Goal: Task Accomplishment & Management: Use online tool/utility

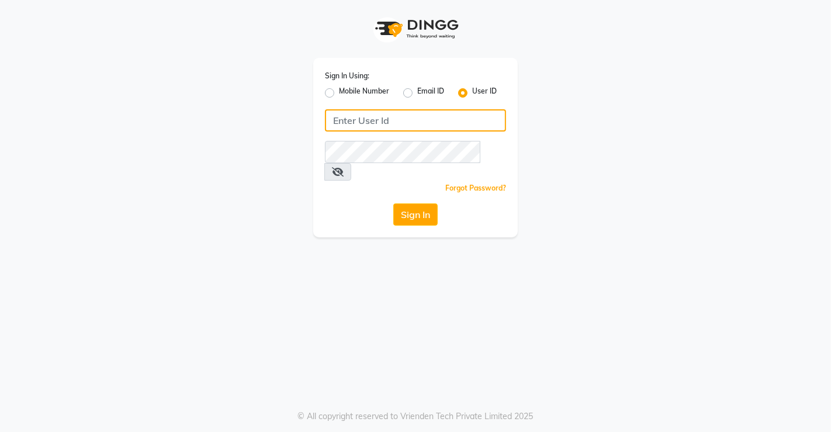
click at [361, 130] on input "Username" at bounding box center [415, 120] width 181 height 22
type input "[PERSON_NAME]"
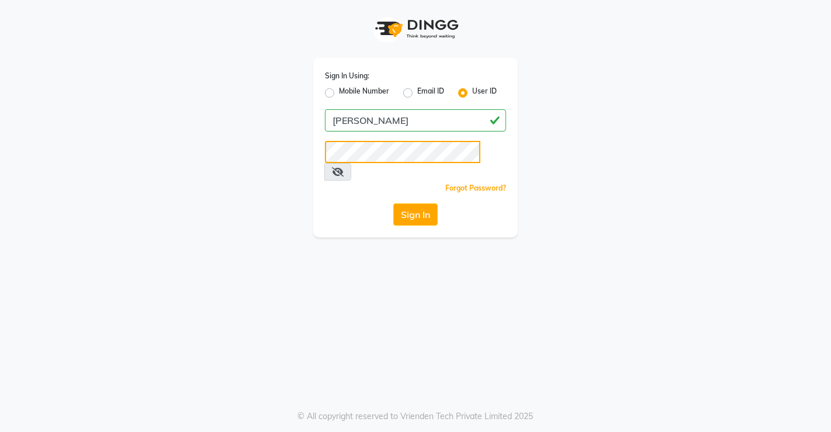
click at [393, 203] on button "Sign In" at bounding box center [415, 214] width 44 height 22
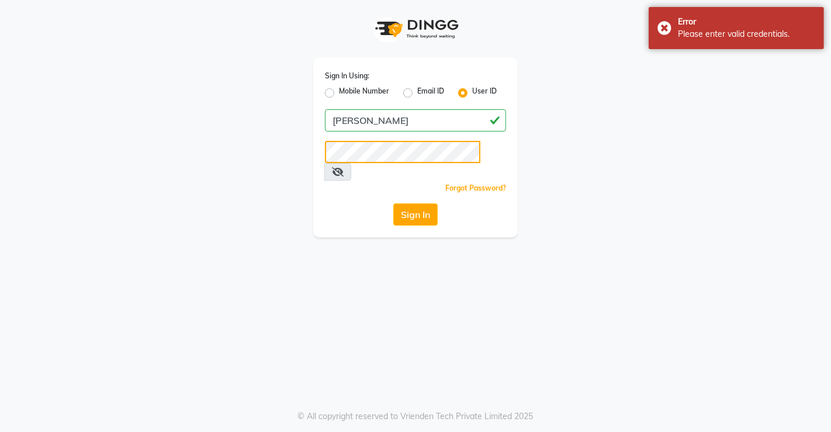
click at [393, 203] on button "Sign In" at bounding box center [415, 214] width 44 height 22
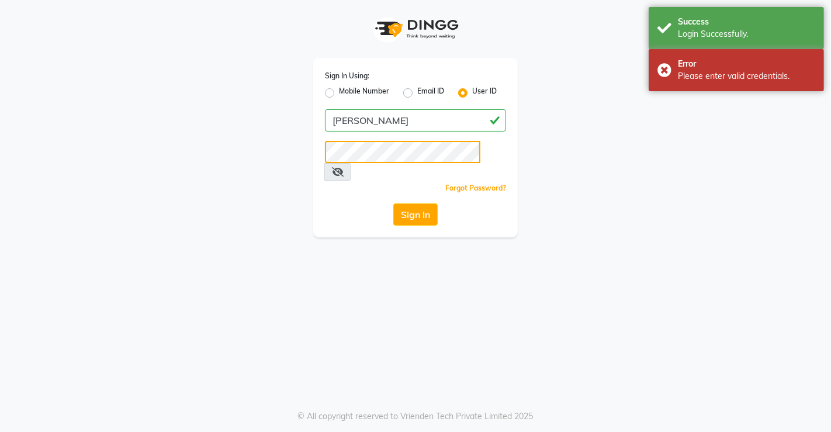
click at [393, 203] on button "Sign In" at bounding box center [415, 214] width 44 height 22
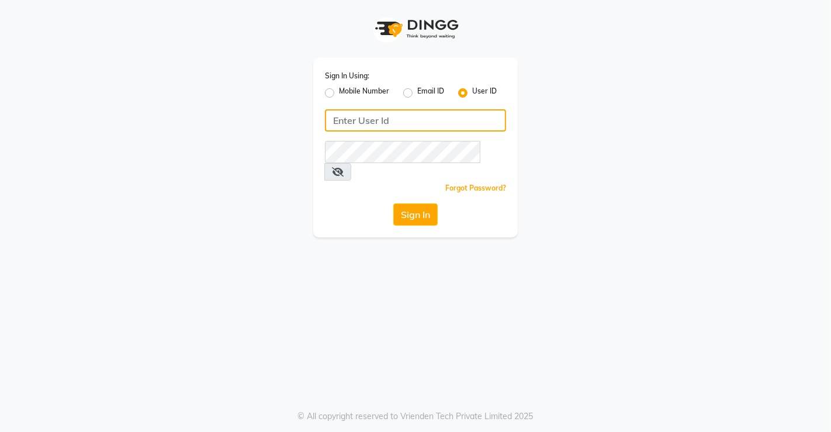
click at [383, 125] on input "Username" at bounding box center [415, 120] width 181 height 22
type input "[PERSON_NAME]"
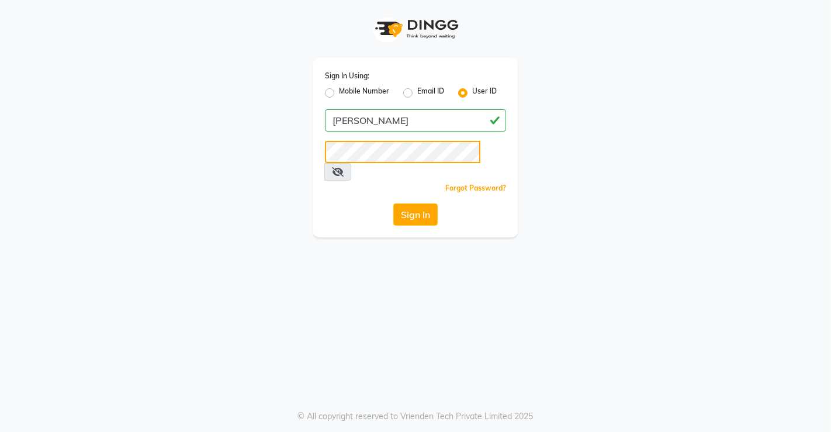
click at [393, 203] on button "Sign In" at bounding box center [415, 214] width 44 height 22
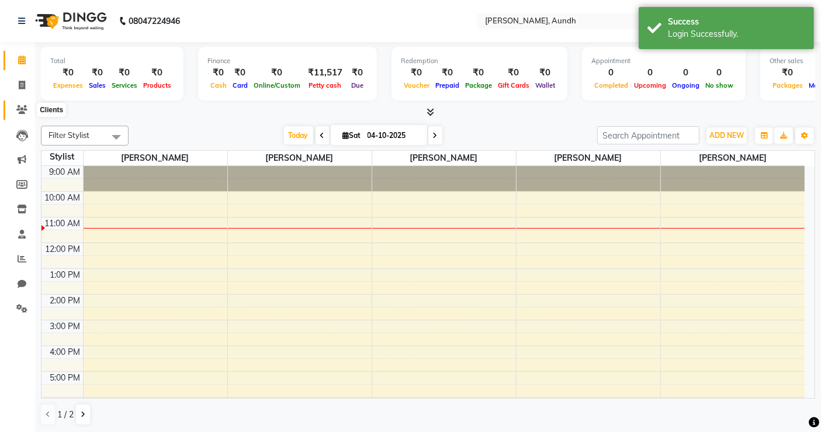
click at [19, 107] on icon at bounding box center [21, 109] width 11 height 9
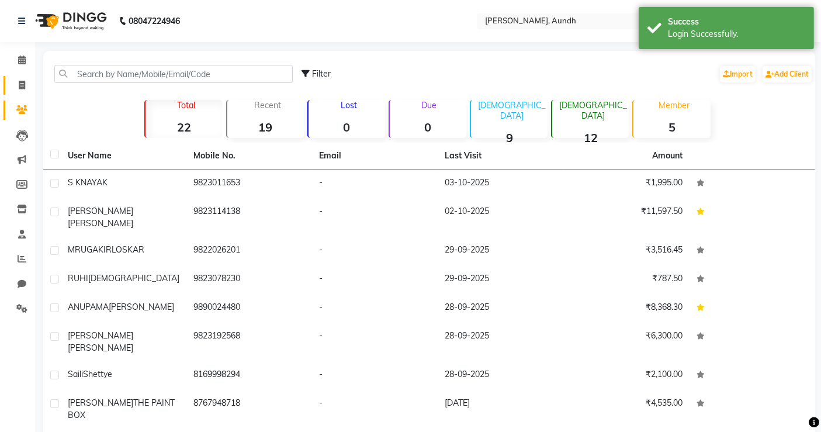
click at [22, 93] on link "Invoice" at bounding box center [18, 85] width 28 height 19
select select "service"
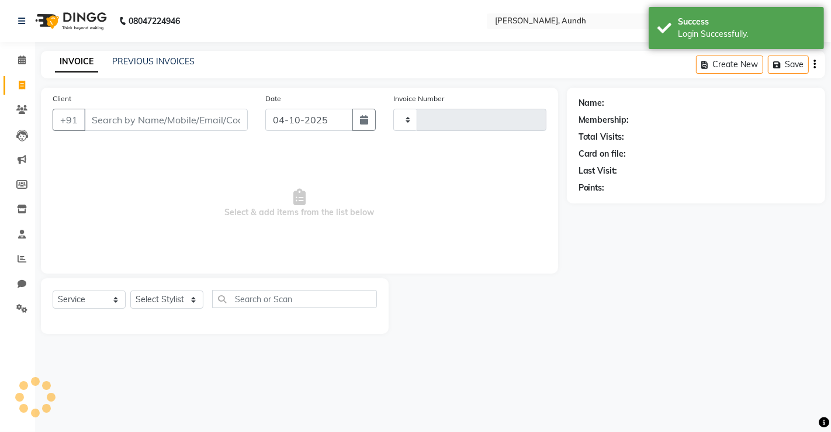
type input "0030"
select select "8759"
click at [150, 116] on input "Client" at bounding box center [166, 120] width 164 height 22
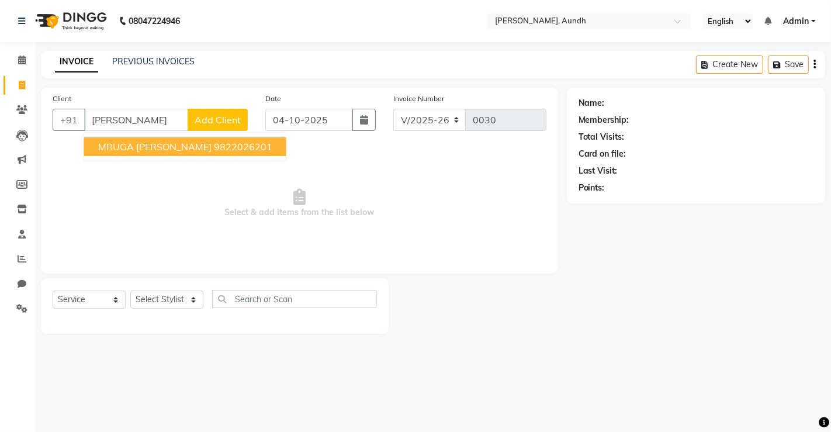
click at [172, 144] on span "MRUGA KIRLOSKAR" at bounding box center [154, 147] width 113 height 12
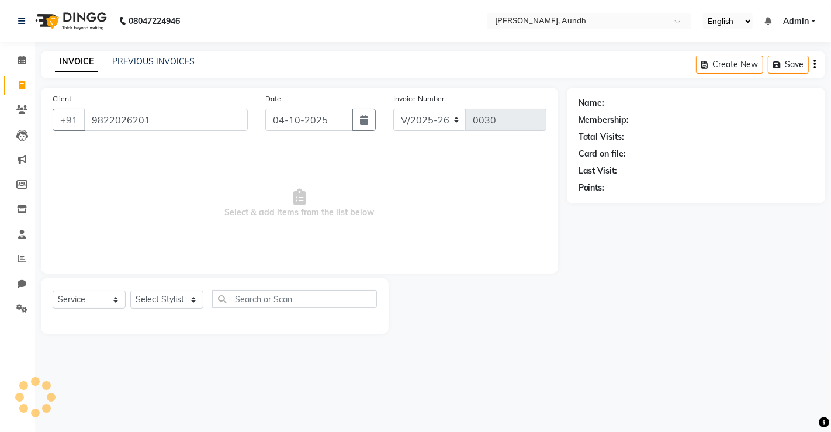
type input "9822026201"
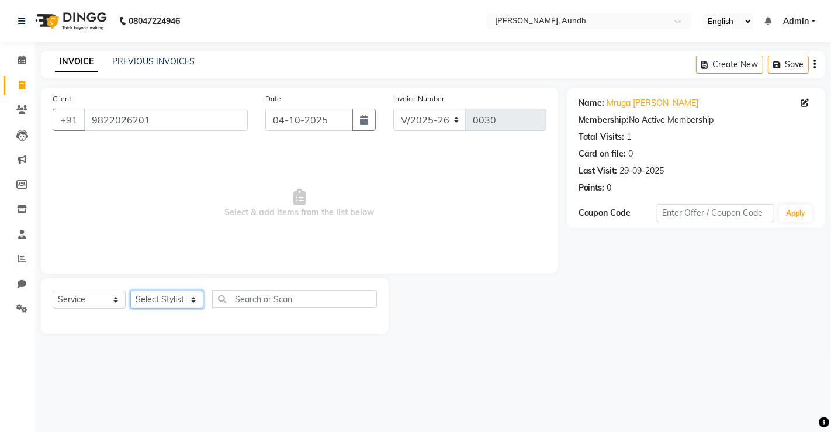
click at [162, 293] on select "Select Stylist Indrajeet Das Kuldeep Sen Monika Raut Pooja Manager Renuka Doke …" at bounding box center [166, 300] width 73 height 18
select select "91550"
click at [130, 291] on select "Select Stylist Indrajeet Das Kuldeep Sen Monika Raut Pooja Manager Renuka Doke …" at bounding box center [166, 300] width 73 height 18
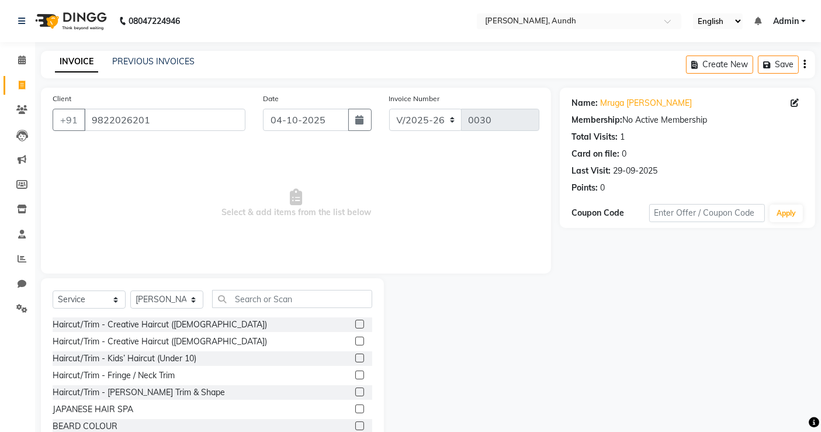
click at [281, 308] on div "Select Service Product Membership Package Voucher Prepaid Gift Card Select Styl…" at bounding box center [213, 303] width 320 height 27
click at [278, 300] on input "text" at bounding box center [292, 299] width 160 height 18
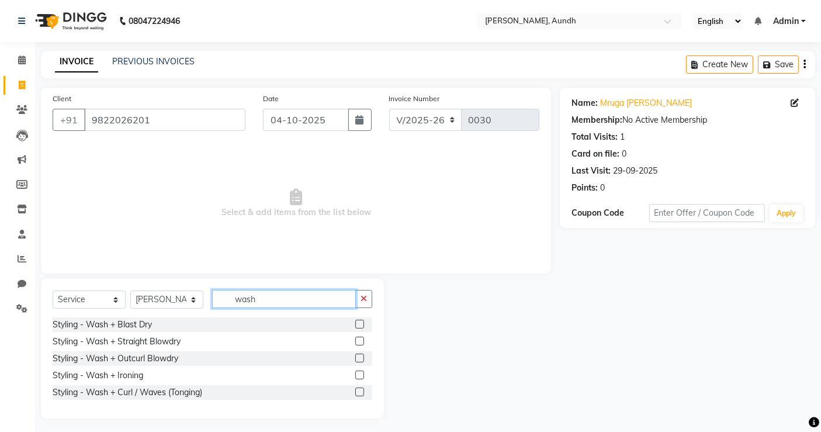
type input "wash"
click at [361, 357] on label at bounding box center [359, 358] width 9 height 9
click at [361, 357] on input "checkbox" at bounding box center [359, 359] width 8 height 8
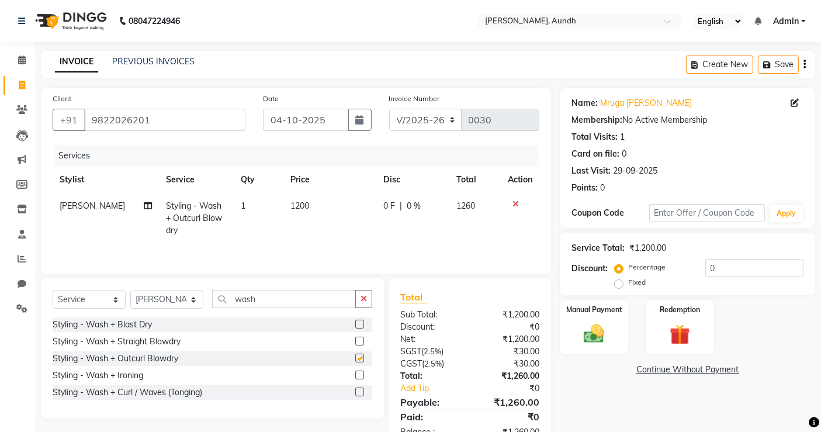
checkbox input "false"
click at [317, 209] on td "1200" at bounding box center [330, 218] width 93 height 51
select select "91550"
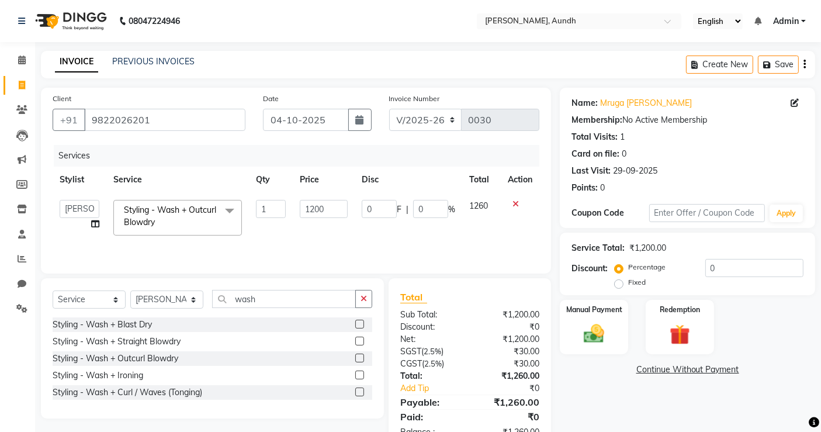
click at [317, 209] on input "1200" at bounding box center [324, 209] width 48 height 18
type input "1000"
click at [392, 241] on td "0 F | 0 %" at bounding box center [409, 218] width 108 height 50
select select "91550"
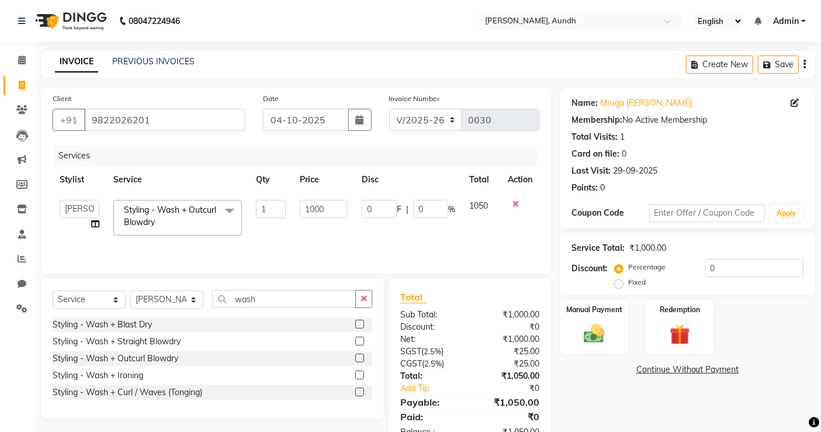
click at [327, 233] on td "1000" at bounding box center [324, 218] width 62 height 50
click at [79, 298] on select "Select Service Product Membership Package Voucher Prepaid Gift Card" at bounding box center [89, 300] width 73 height 18
click at [53, 291] on select "Select Service Product Membership Package Voucher Prepaid Gift Card" at bounding box center [89, 300] width 73 height 18
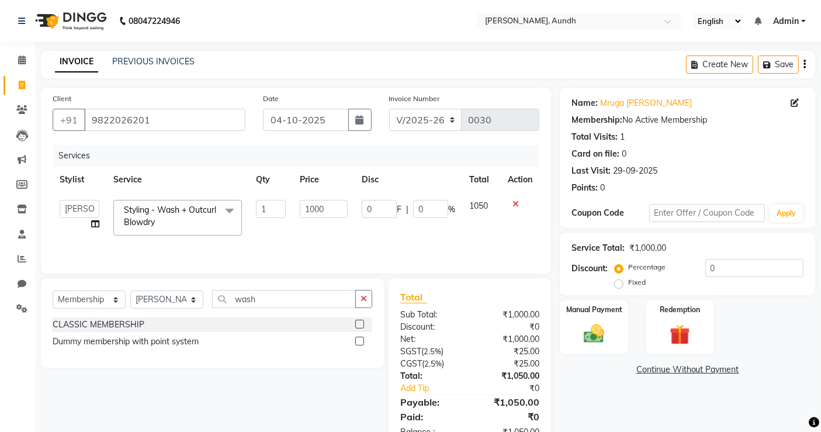
click at [359, 328] on div at bounding box center [359, 326] width 8 height 12
click at [357, 320] on label at bounding box center [359, 324] width 9 height 9
click at [357, 321] on input "checkbox" at bounding box center [359, 325] width 8 height 8
select select "select"
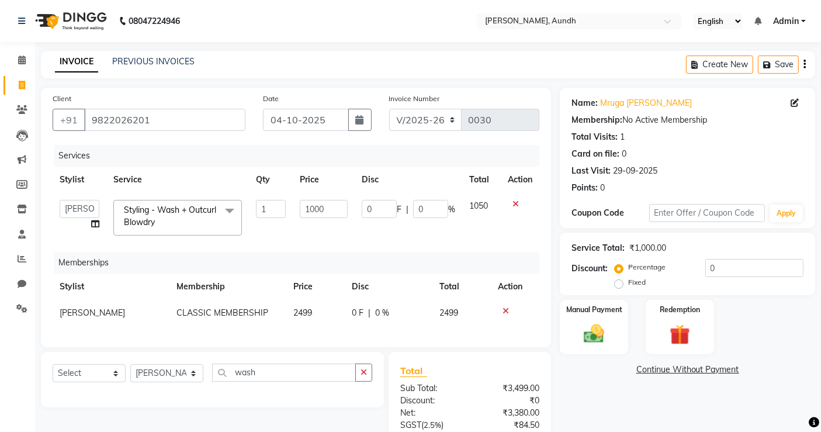
click at [506, 309] on icon at bounding box center [506, 311] width 6 height 8
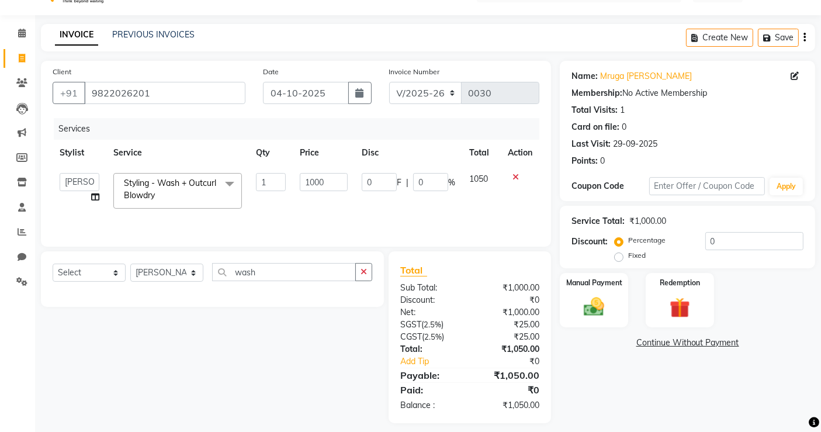
scroll to position [35, 0]
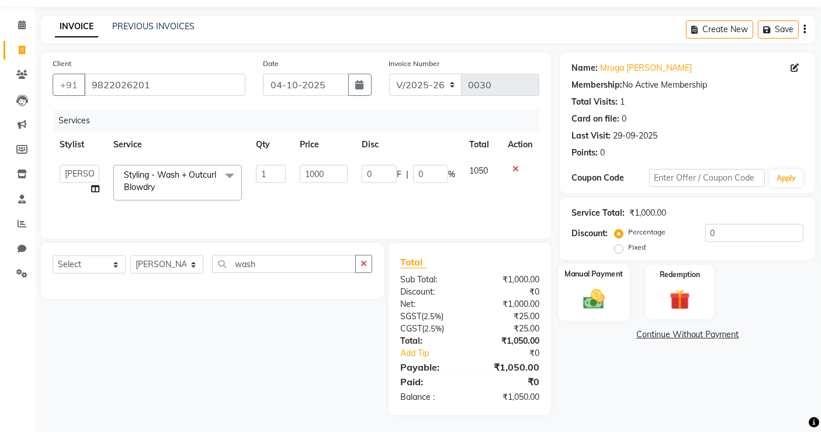
click at [587, 290] on img at bounding box center [594, 298] width 35 height 25
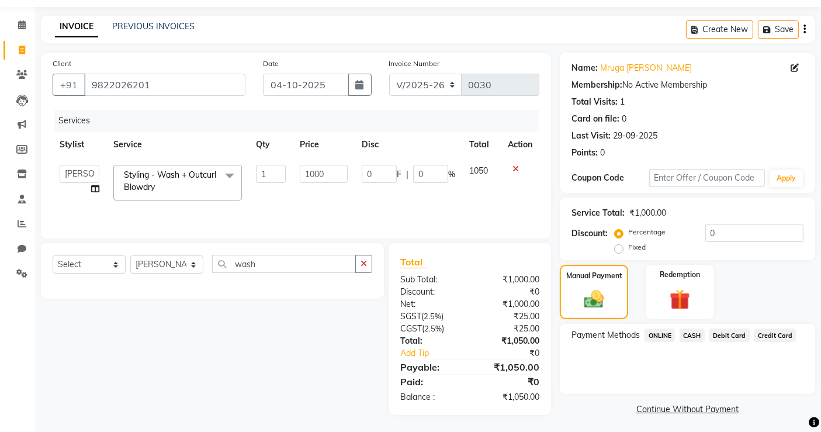
click at [685, 329] on span "CASH" at bounding box center [692, 335] width 25 height 13
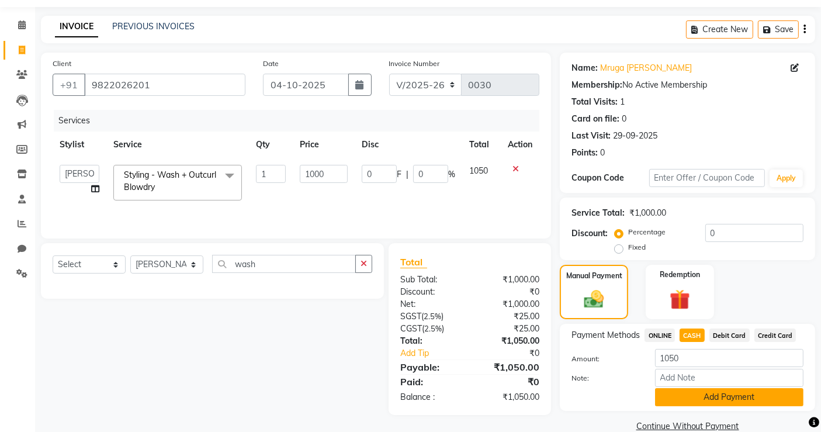
click at [685, 396] on button "Add Payment" at bounding box center [729, 397] width 148 height 18
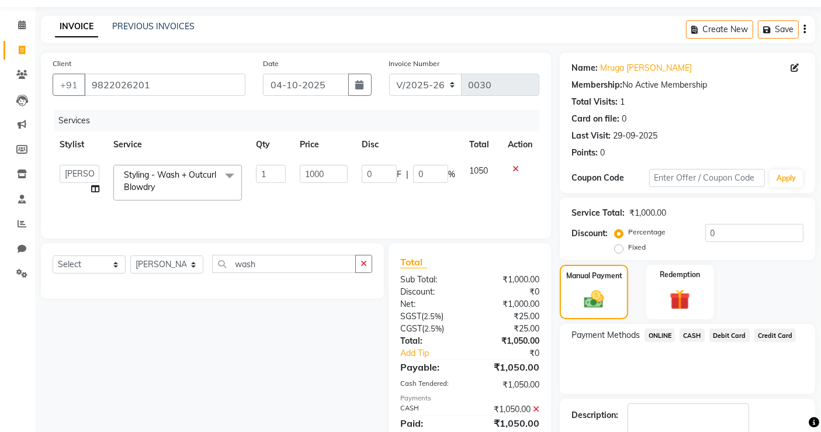
scroll to position [103, 0]
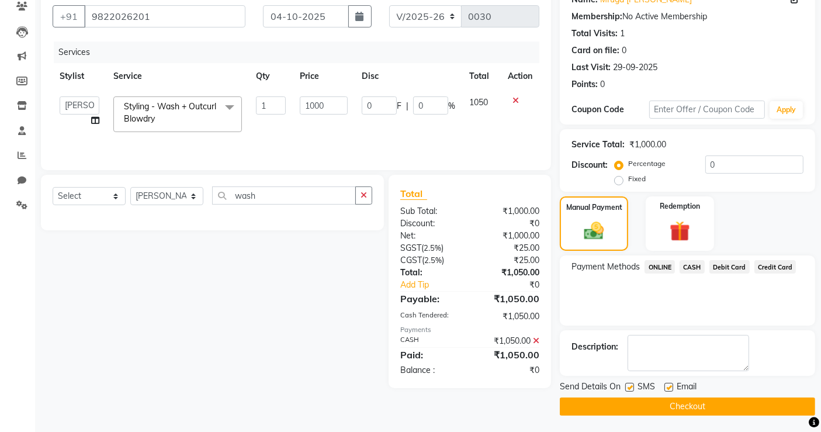
click at [597, 398] on button "Checkout" at bounding box center [687, 406] width 255 height 18
